Goal: Navigation & Orientation: Find specific page/section

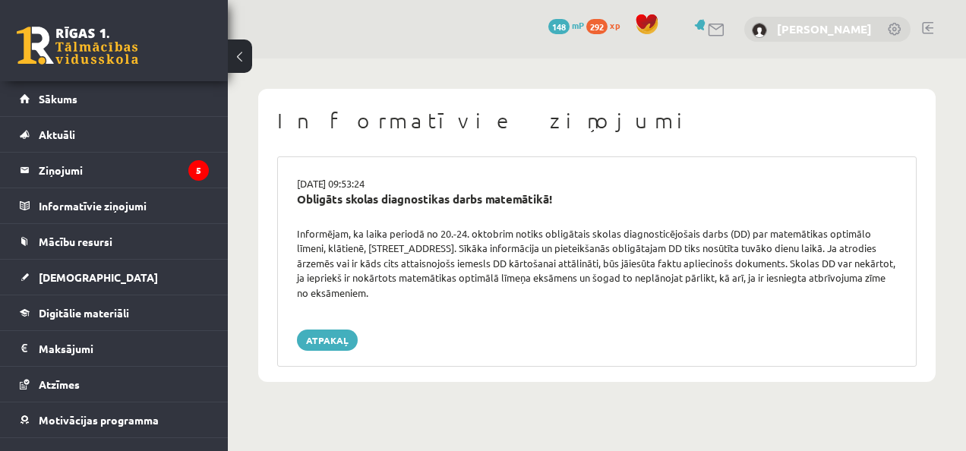
click at [823, 32] on link "[PERSON_NAME]" at bounding box center [824, 28] width 95 height 15
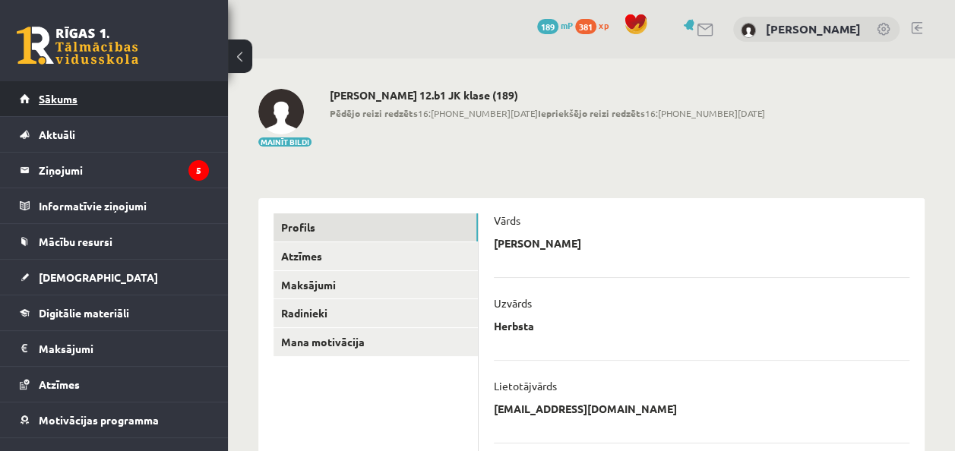
click at [89, 98] on link "Sākums" at bounding box center [114, 98] width 189 height 35
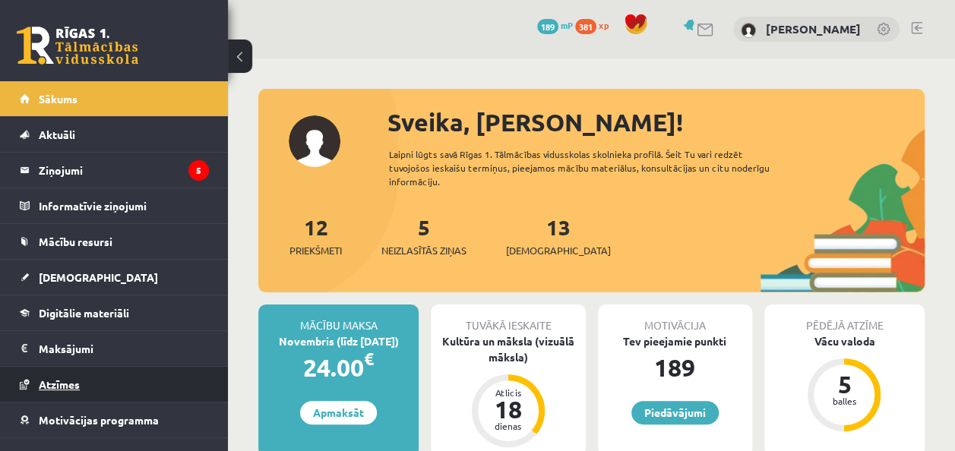
click at [44, 387] on span "Atzīmes" at bounding box center [59, 384] width 41 height 14
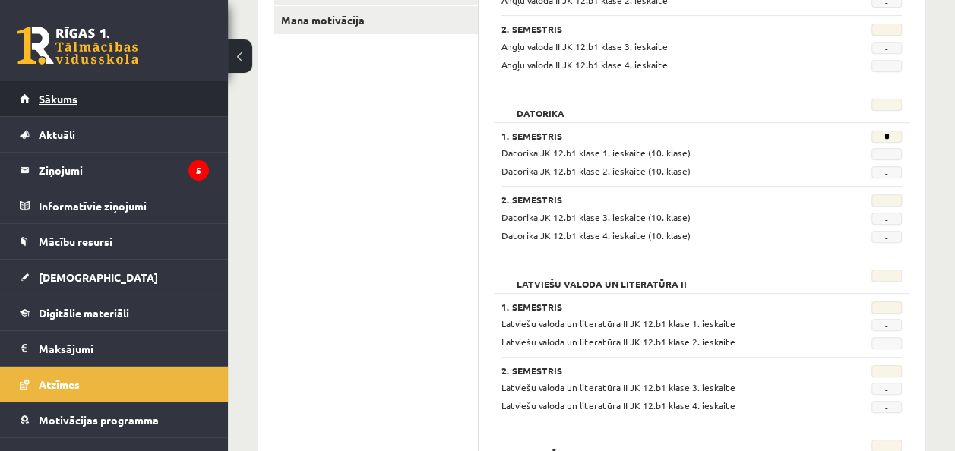
click at [55, 99] on span "Sākums" at bounding box center [58, 99] width 39 height 14
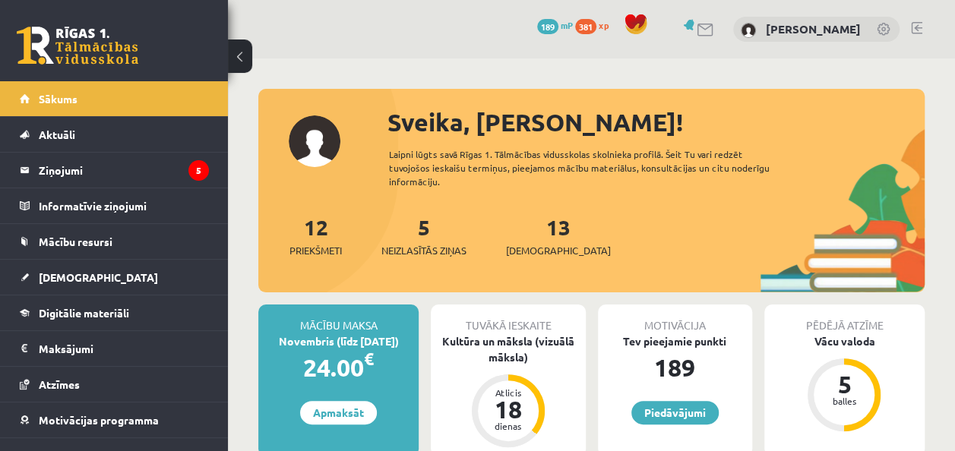
click at [715, 27] on link at bounding box center [705, 30] width 18 height 13
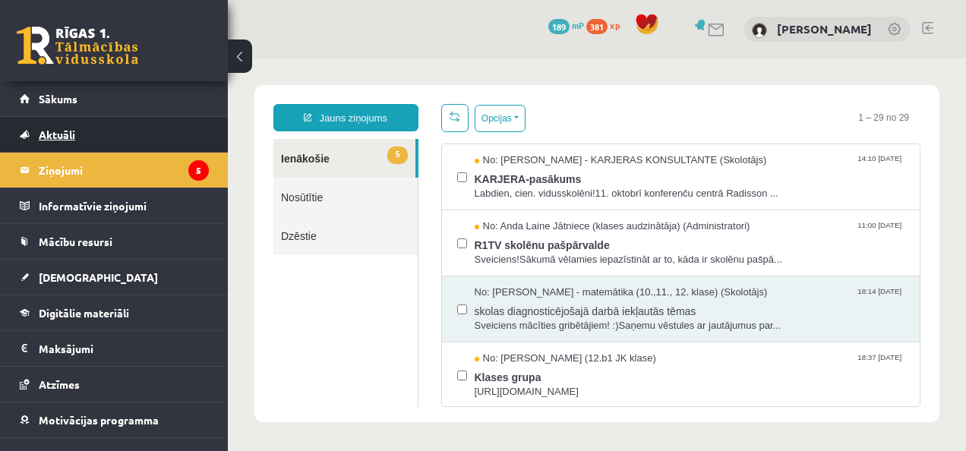
click at [67, 140] on span "Aktuāli" at bounding box center [57, 135] width 36 height 14
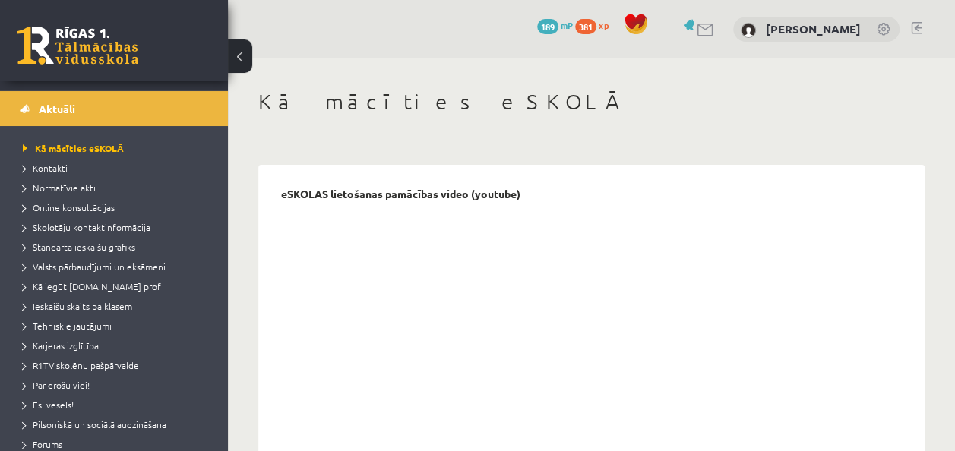
scroll to position [29, 0]
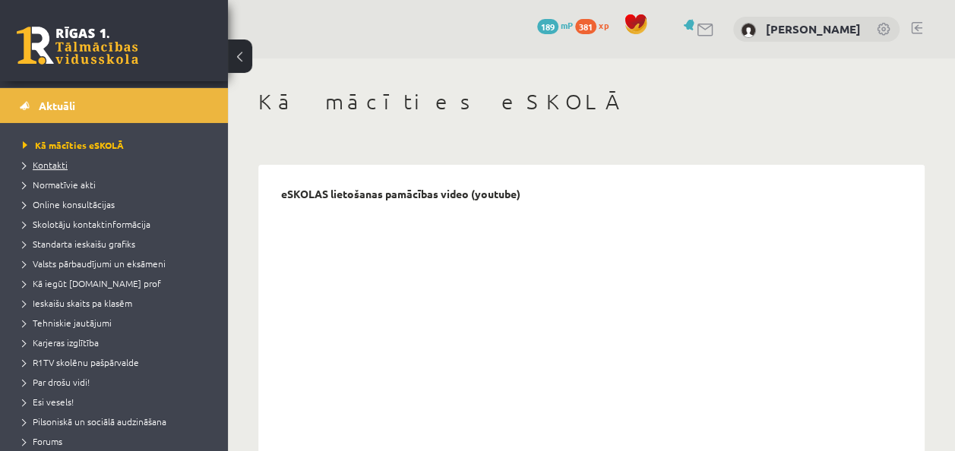
click at [58, 166] on span "Kontakti" at bounding box center [45, 165] width 45 height 12
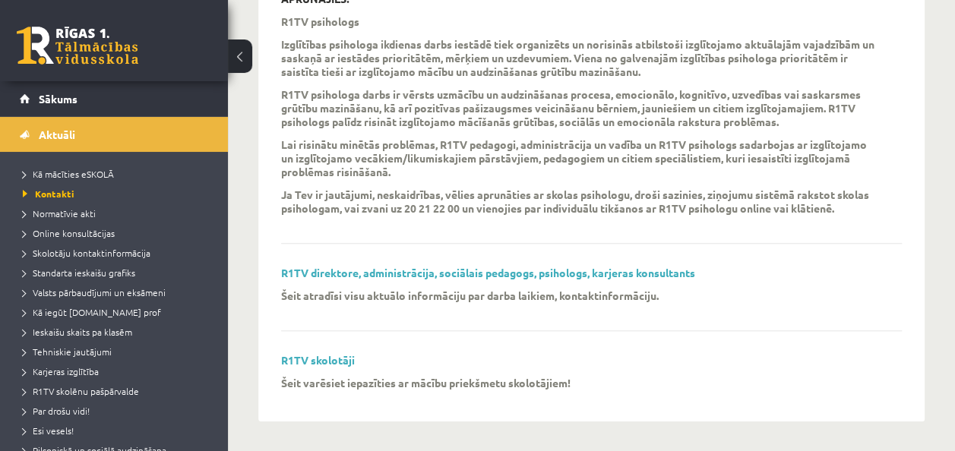
click at [102, 35] on link at bounding box center [78, 46] width 122 height 38
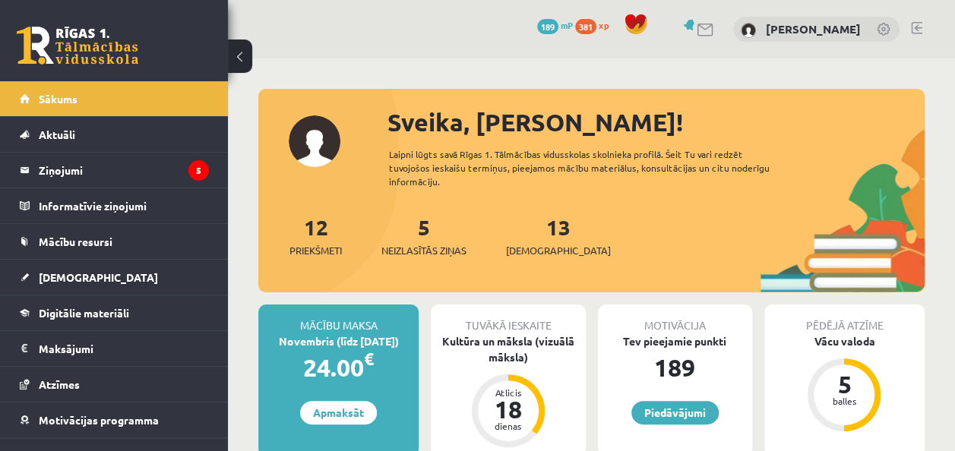
click at [881, 31] on link at bounding box center [883, 30] width 15 height 15
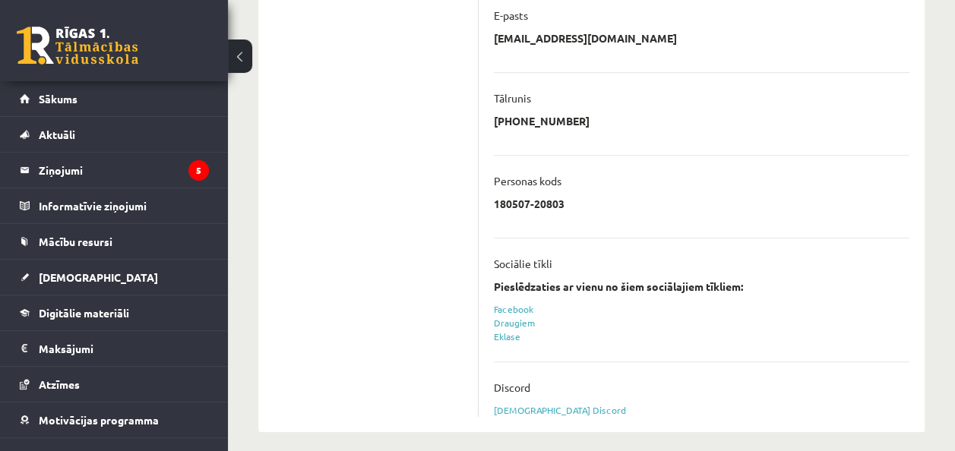
scroll to position [463, 0]
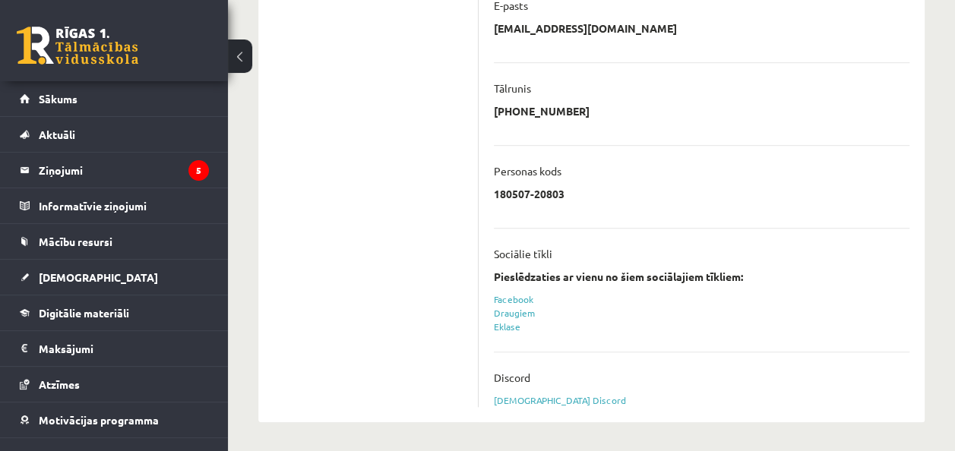
click at [554, 343] on ul "**********" at bounding box center [701, 69] width 415 height 675
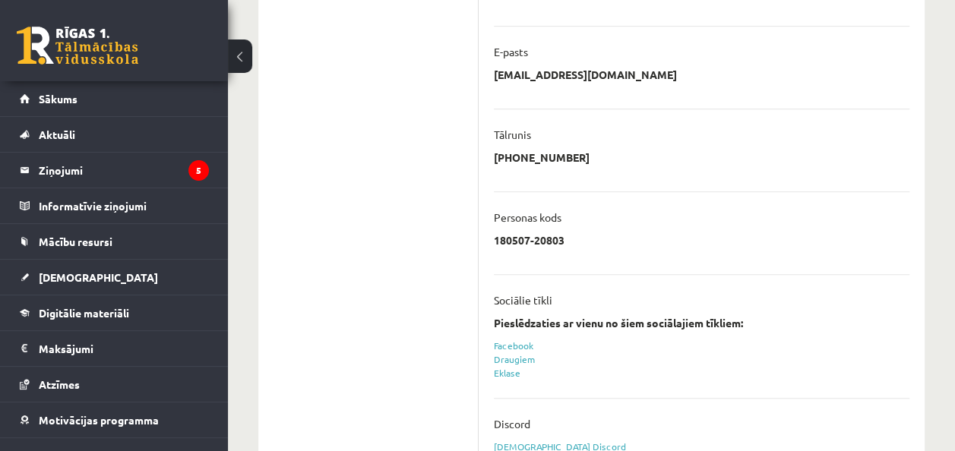
scroll to position [416, 0]
click at [62, 279] on span "[DEMOGRAPHIC_DATA]" at bounding box center [98, 277] width 119 height 14
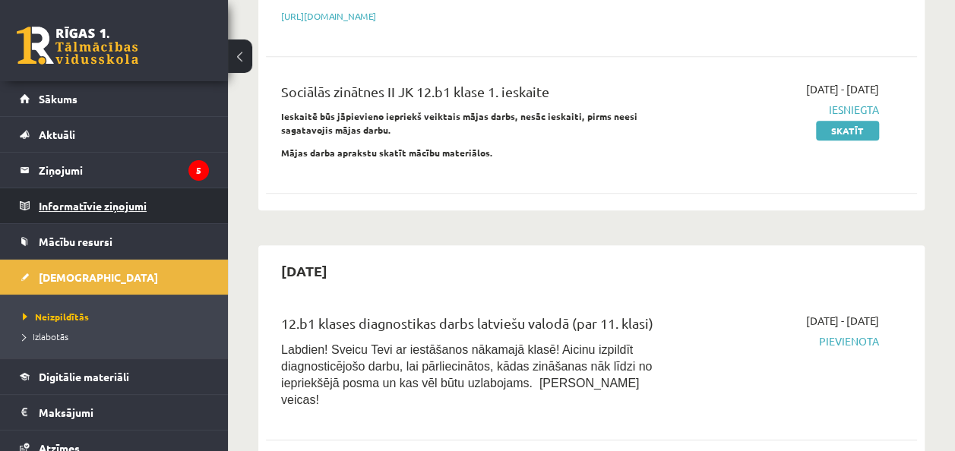
click at [111, 210] on legend "Informatīvie ziņojumi 0" at bounding box center [124, 205] width 170 height 35
